Goal: Task Accomplishment & Management: Manage account settings

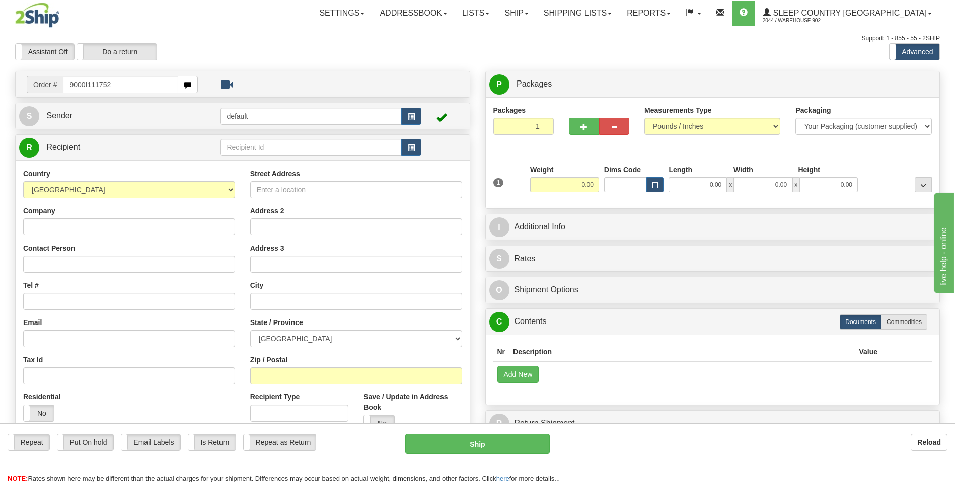
type input "9000I111752"
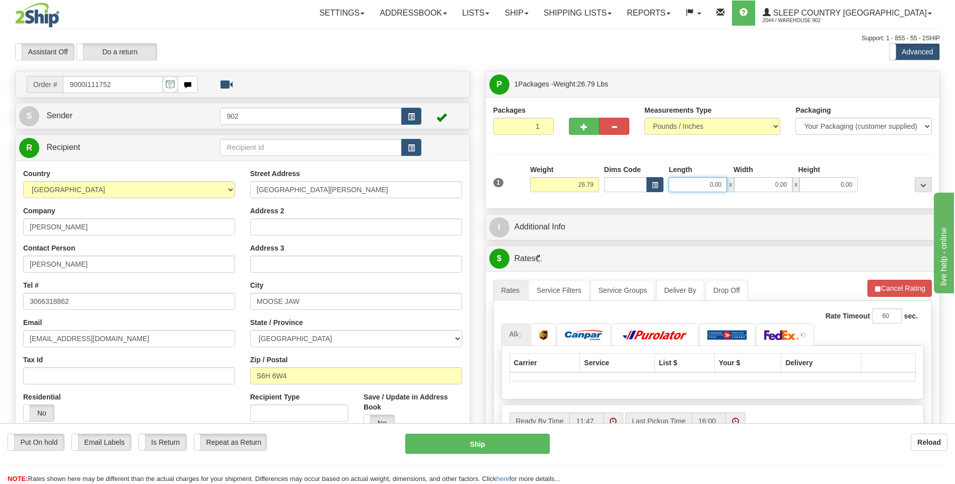
click at [705, 186] on input "0.00" at bounding box center [698, 184] width 58 height 15
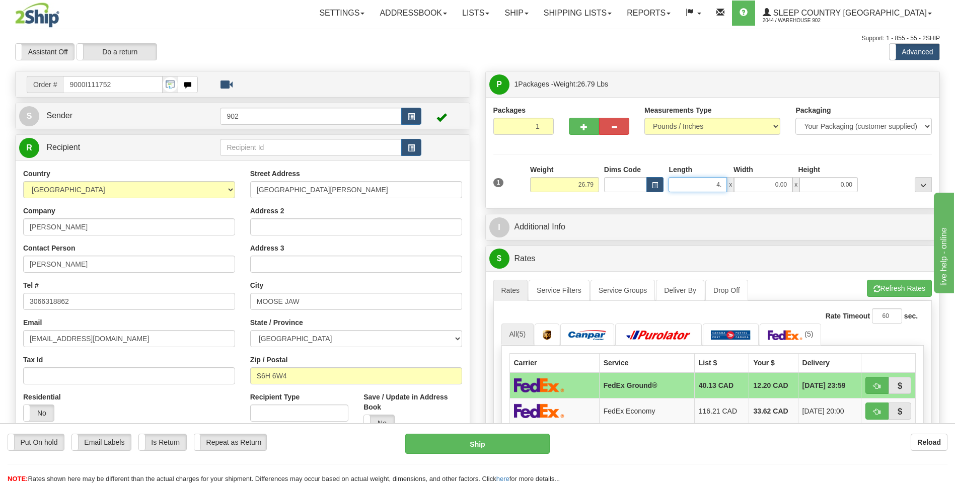
type input "4.00"
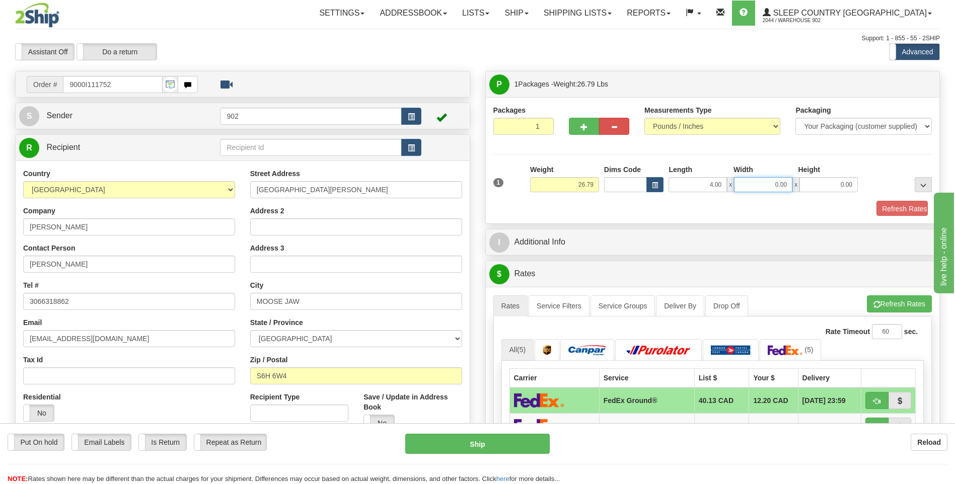
type input "0"
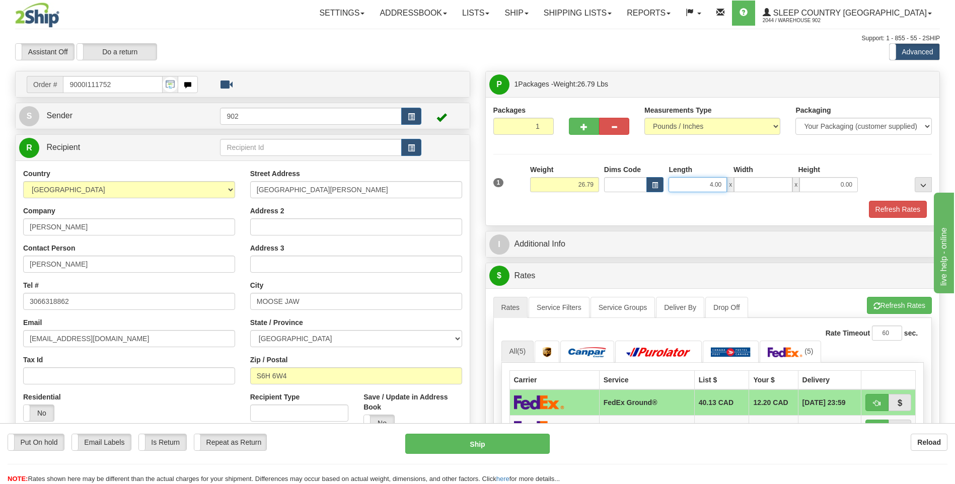
type input "0.00"
click at [715, 186] on input "4.00" at bounding box center [698, 184] width 58 height 15
type input "40.00"
type input "13.00"
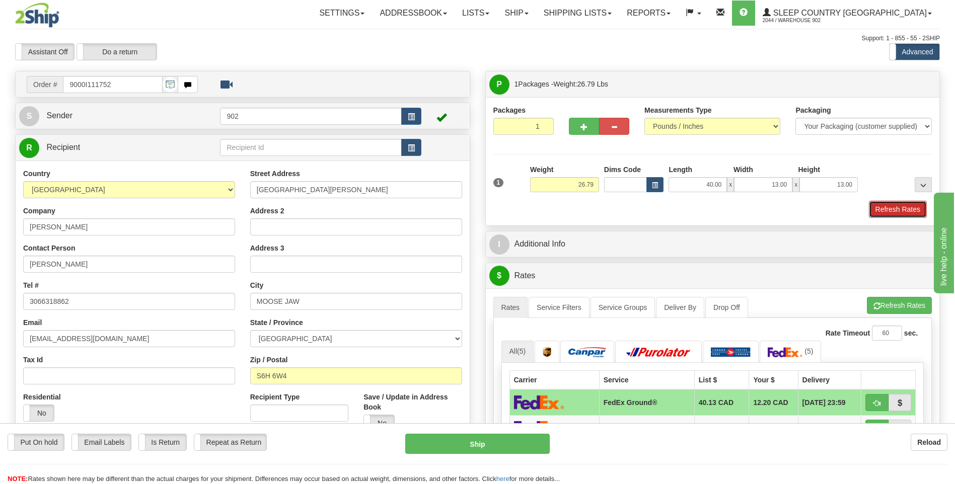
click at [911, 204] on button "Refresh Rates" at bounding box center [898, 209] width 58 height 17
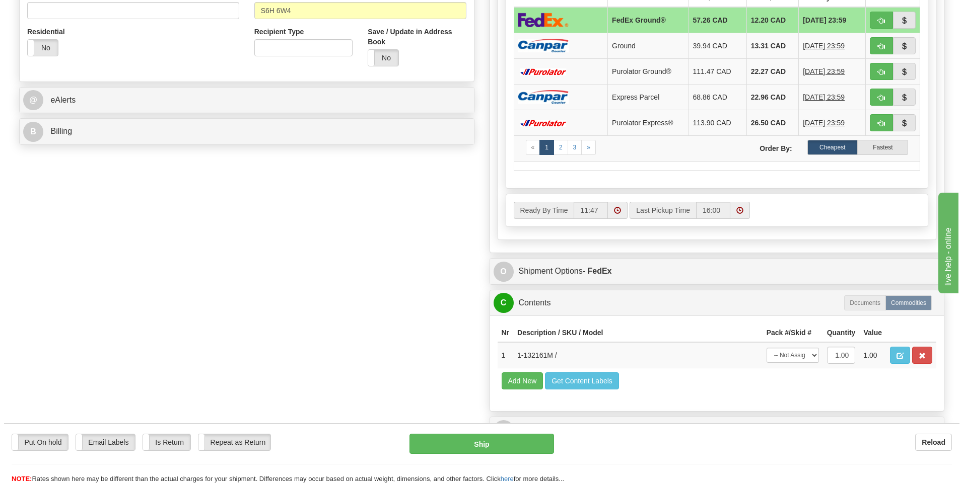
scroll to position [453, 0]
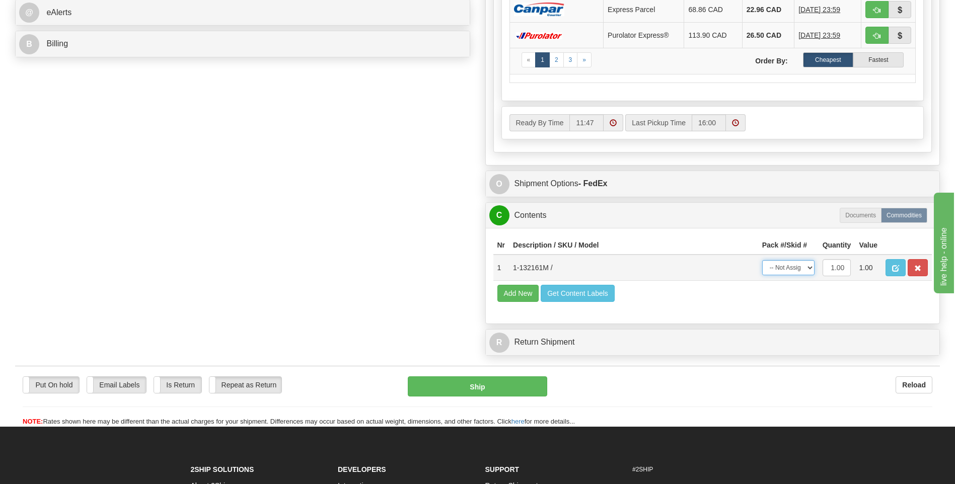
click at [800, 270] on select "-- Not Assigned -- Package 1" at bounding box center [788, 267] width 52 height 15
select select "0"
click at [762, 260] on select "-- Not Assigned -- Package 1" at bounding box center [788, 267] width 52 height 15
click at [512, 396] on button "Ship" at bounding box center [477, 387] width 139 height 20
type input "92"
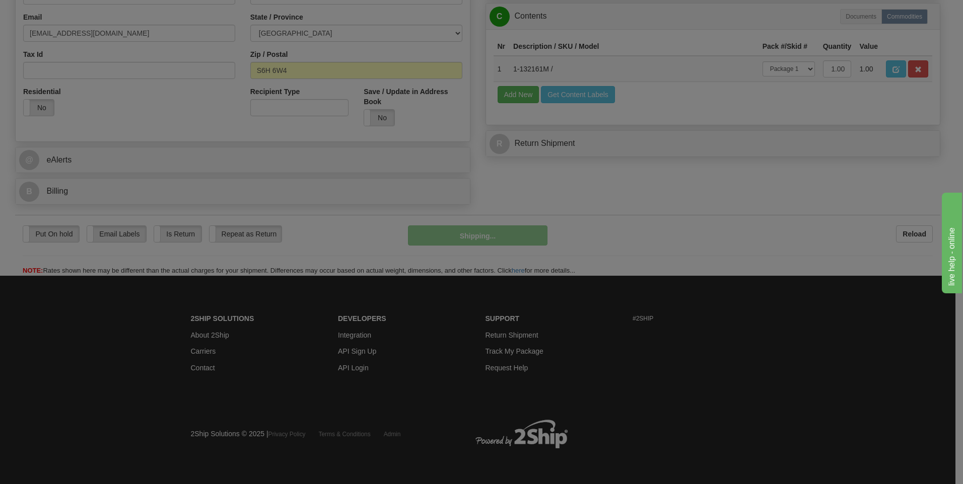
scroll to position [306, 0]
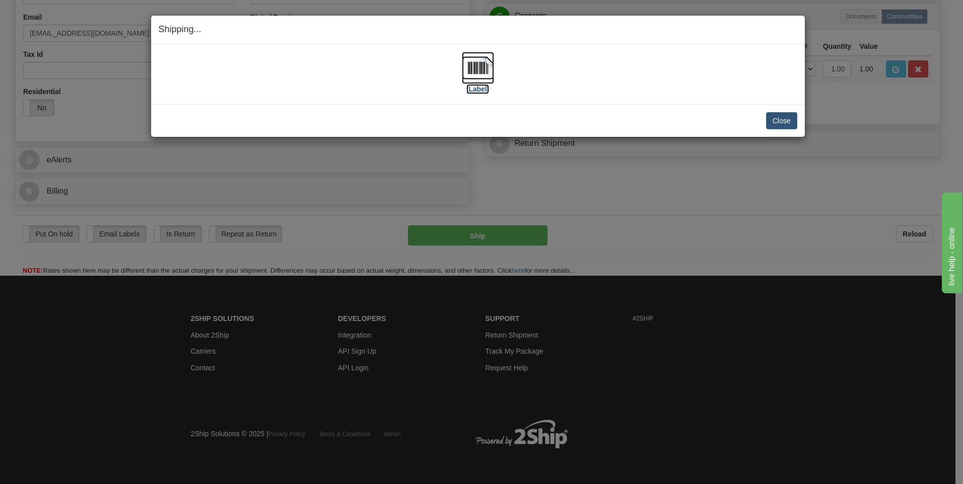
click at [473, 67] on img at bounding box center [478, 68] width 32 height 32
click at [787, 122] on button "Close" at bounding box center [781, 120] width 31 height 17
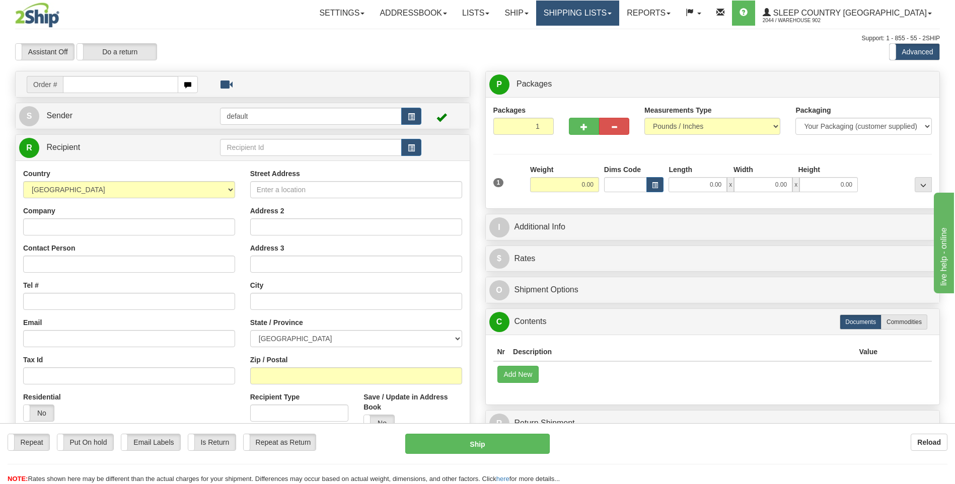
click at [619, 1] on link "Shipping lists" at bounding box center [577, 13] width 83 height 25
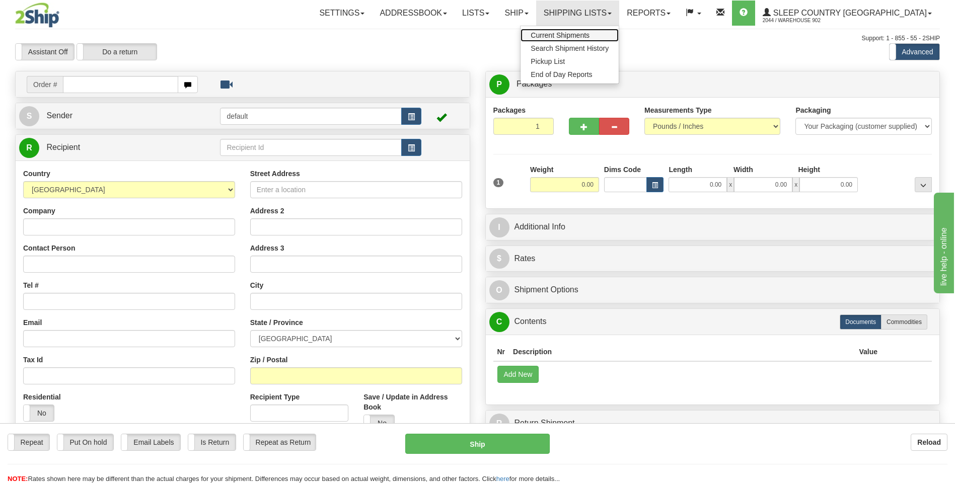
click at [590, 35] on span "Current Shipments" at bounding box center [560, 35] width 59 height 8
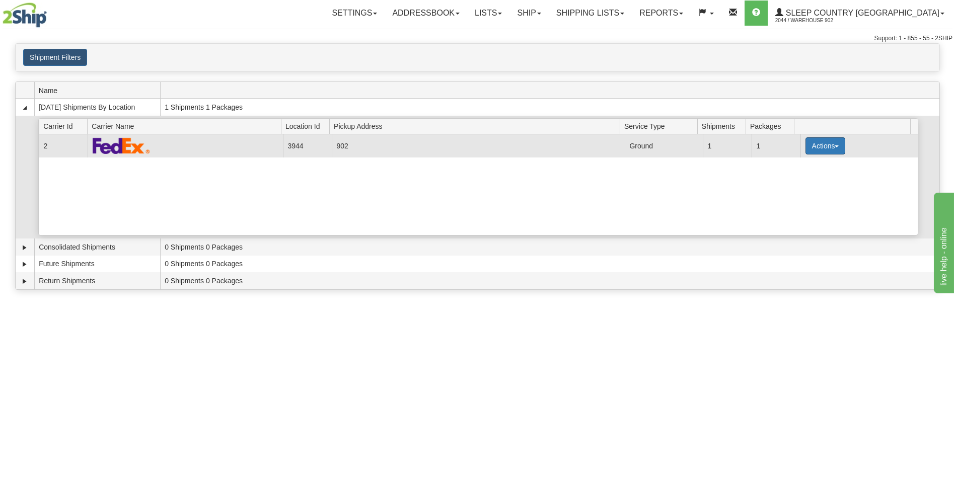
click at [806, 148] on button "Actions" at bounding box center [826, 145] width 40 height 17
click at [797, 175] on span "Close" at bounding box center [786, 177] width 23 height 7
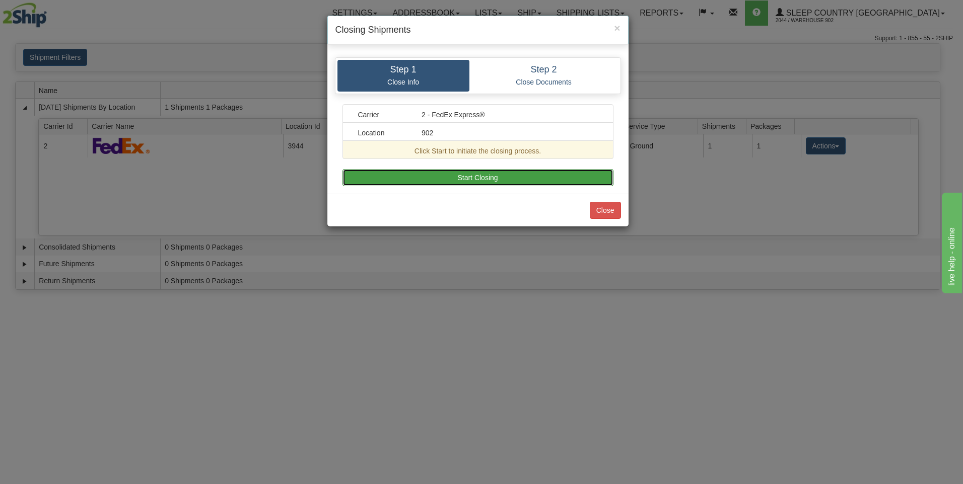
click at [520, 169] on button "Start Closing" at bounding box center [477, 177] width 271 height 17
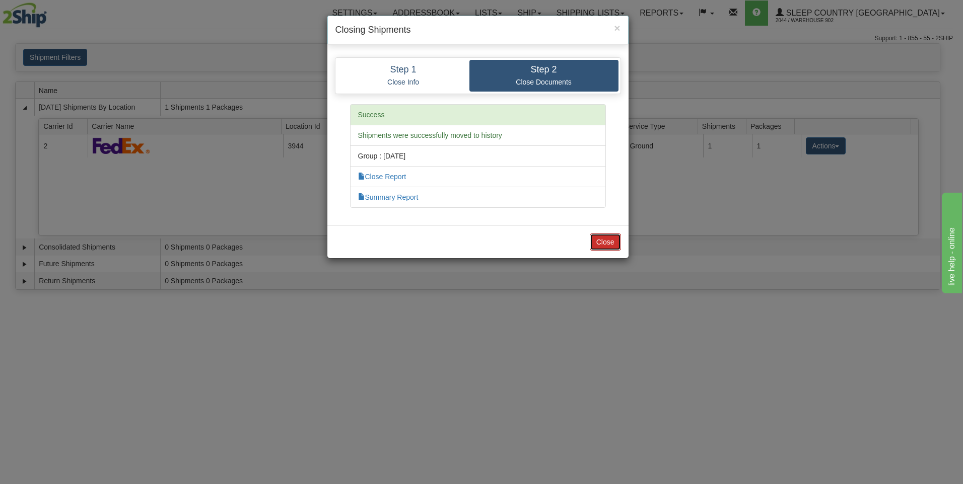
click at [602, 243] on button "Close" at bounding box center [605, 242] width 31 height 17
